Goal: Information Seeking & Learning: Learn about a topic

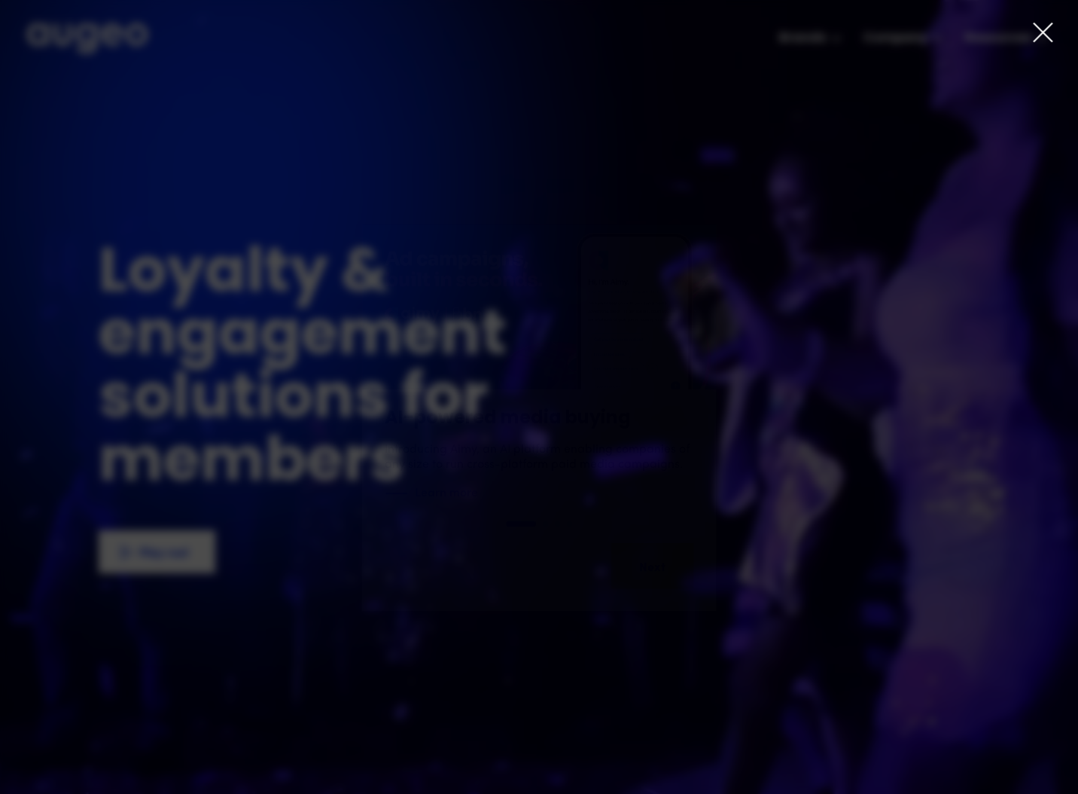
click at [1046, 33] on icon at bounding box center [1043, 32] width 23 height 23
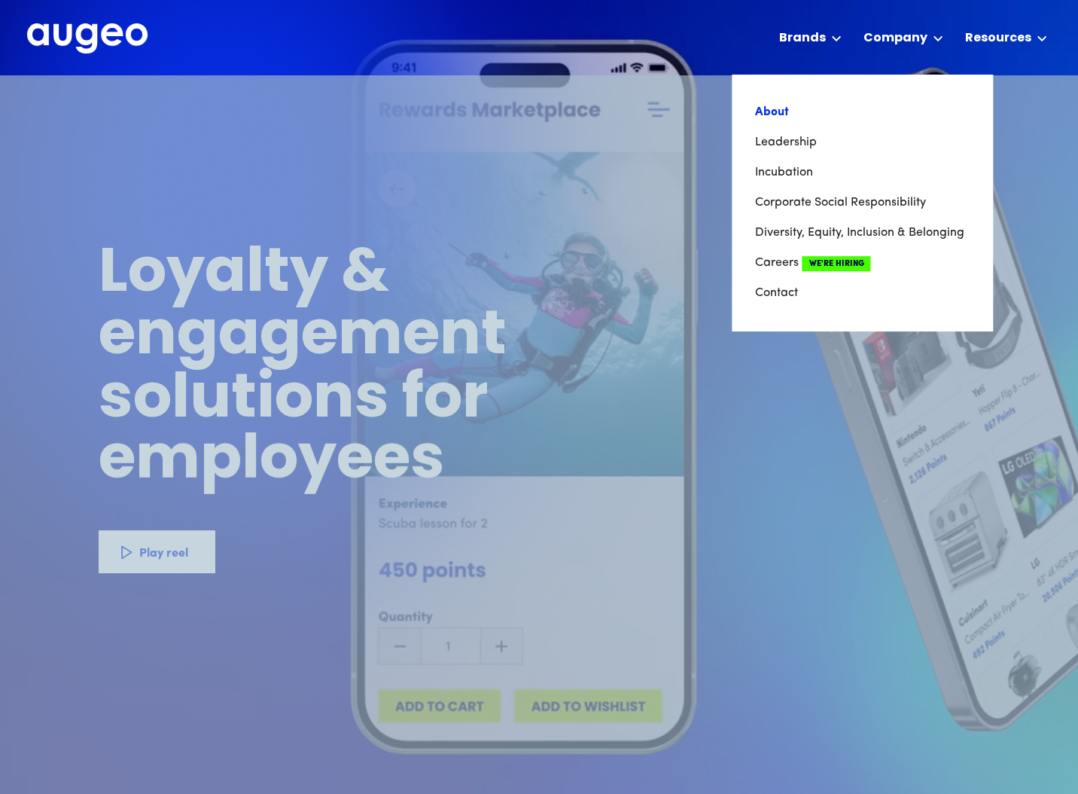
click at [783, 110] on link "About" at bounding box center [862, 112] width 215 height 30
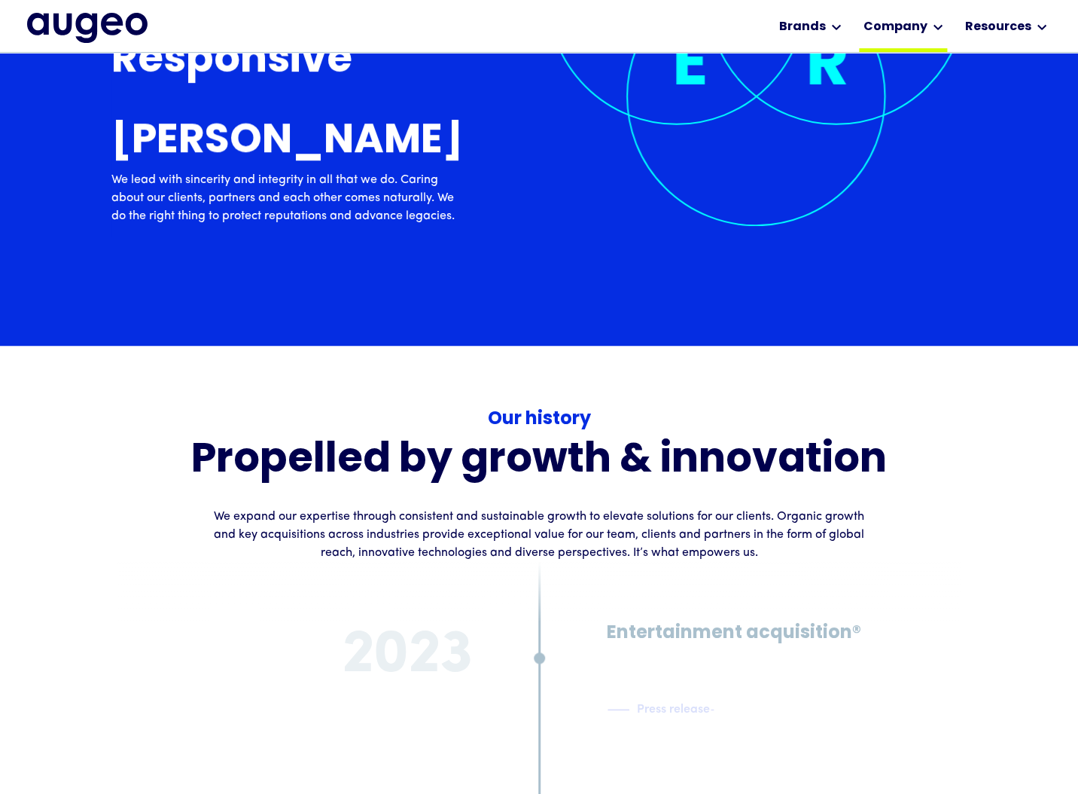
scroll to position [6683, 0]
